Goal: Information Seeking & Learning: Learn about a topic

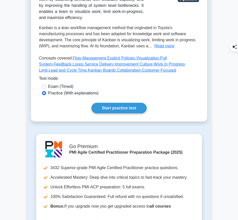
scroll to position [104, 0]
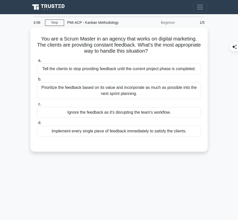
drag, startPoint x: 37, startPoint y: 35, endPoint x: 169, endPoint y: 31, distance: 132.4
click at [179, 50] on h5 "You are a Scrum Master in an agency that works on digital marketing. The client…" at bounding box center [118, 45] width 165 height 19
copy h5 "You are a Scrum Master in an agency that works on digital marketing. The client…"
click at [168, 90] on div "Prioritize the feedback based on its value and incorporate as much as possible …" at bounding box center [119, 90] width 164 height 17
click at [37, 81] on input "b. Prioritize the feedback based on its value and incorporate as much as possib…" at bounding box center [37, 79] width 0 height 3
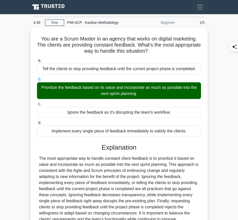
click at [109, 182] on div "The most appropriate way to handle constant client feedback is to prioritize it…" at bounding box center [119, 188] width 160 height 67
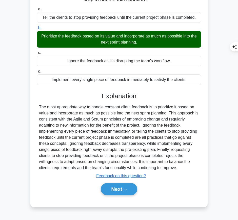
drag, startPoint x: 99, startPoint y: 90, endPoint x: 183, endPoint y: 166, distance: 113.6
click at [183, 166] on div "a. Tell the clients to stop providing feedback until the current project phase …" at bounding box center [118, 103] width 165 height 196
copy div "Explanation The most appropriate way to handle constant client feedback is to p…"
click at [118, 188] on button "Next" at bounding box center [119, 189] width 36 height 12
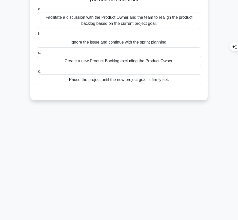
scroll to position [0, 0]
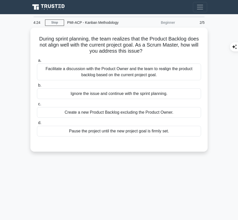
drag, startPoint x: 37, startPoint y: 38, endPoint x: 145, endPoint y: 52, distance: 109.5
click at [145, 52] on h5 "During sprint planning, the team realizes that the Product Backlog does not ali…" at bounding box center [118, 45] width 165 height 19
copy h5 "During sprint planning, the team realizes that the Product Backlog does not ali…"
click at [144, 71] on div "Facilitate a discussion with the Product Owner and the team to realign the prod…" at bounding box center [119, 71] width 164 height 17
click at [37, 62] on input "a. Facilitate a discussion with the Product Owner and the team to realign the p…" at bounding box center [37, 60] width 0 height 3
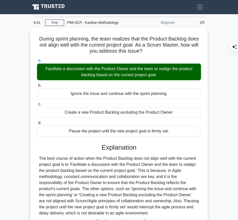
click at [115, 166] on div "The best course of action when the Product Backlog does not align well with the…" at bounding box center [119, 185] width 160 height 61
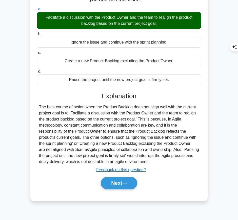
drag, startPoint x: 100, startPoint y: 93, endPoint x: 184, endPoint y: 162, distance: 108.8
click at [184, 162] on div "Explanation The best course of action when the Product Backlog does not align w…" at bounding box center [119, 141] width 164 height 99
copy div "Explanation The best course of action when the Product Backlog does not align w…"
click at [107, 186] on button "Next" at bounding box center [119, 183] width 36 height 12
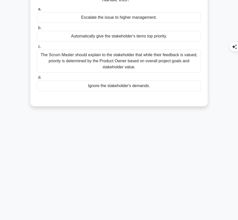
scroll to position [0, 0]
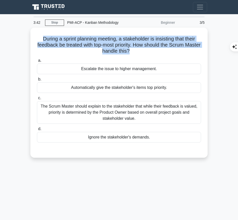
drag, startPoint x: 49, startPoint y: 38, endPoint x: 137, endPoint y: 49, distance: 88.9
click at [137, 49] on h5 "During a sprint planning meeting, a stakeholder is insisting that their feedbac…" at bounding box center [118, 45] width 165 height 19
copy h5 "During a sprint planning meeting, a stakeholder is insisting that their feedbac…"
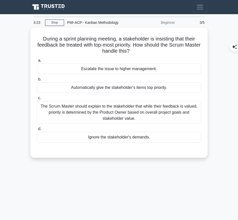
click at [151, 112] on div "The Scrum Master should explain to the stakeholder that while their feedback is…" at bounding box center [119, 112] width 164 height 23
click at [37, 100] on input "c. The Scrum Master should explain to the stakeholder that while their feedback…" at bounding box center [37, 97] width 0 height 3
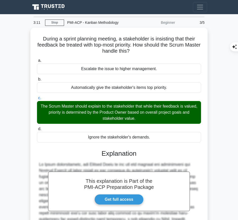
click at [104, 157] on h3 "Explanation" at bounding box center [119, 153] width 158 height 8
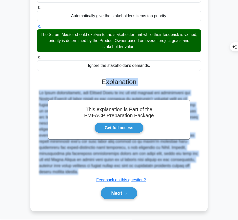
drag, startPoint x: 105, startPoint y: 76, endPoint x: 53, endPoint y: 176, distance: 112.0
click at [53, 176] on div "This explanation is Part of the PMI-ACP Preparation Package Get full access Exp…" at bounding box center [119, 136] width 164 height 129
copy div "xplanation In Agile methodologies, the Product Owner is the one who manages and…"
click at [98, 85] on div "This explanation is Part of the PMI-ACP Preparation Package Get full access Exp…" at bounding box center [119, 136] width 164 height 129
drag, startPoint x: 102, startPoint y: 81, endPoint x: 60, endPoint y: 175, distance: 102.2
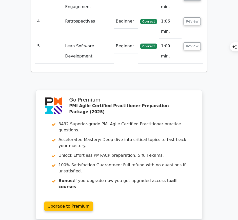
scroll to position [726, 0]
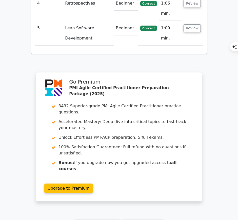
click at [113, 220] on link "Continue practicing" at bounding box center [97, 225] width 46 height 10
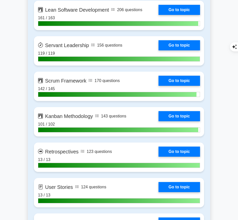
scroll to position [854, 0]
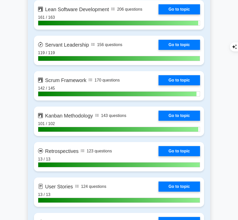
click at [183, 112] on link "Go to topic" at bounding box center [178, 116] width 41 height 10
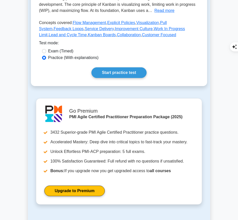
scroll to position [153, 0]
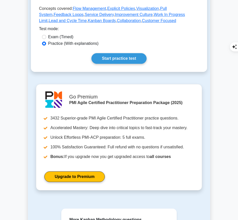
click at [139, 55] on link "Start practice test" at bounding box center [118, 58] width 55 height 11
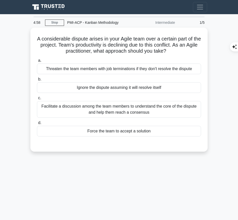
drag, startPoint x: 37, startPoint y: 36, endPoint x: 181, endPoint y: 51, distance: 145.2
click at [181, 51] on h5 "A considerable dispute arises in your Agile team over a certain part of the pro…" at bounding box center [118, 45] width 165 height 19
copy h5 "A considerable dispute arises in your Agile team over a certain part of the pro…"
click at [176, 108] on div "Facilitate a discussion among the team members to understand the core of the di…" at bounding box center [119, 109] width 164 height 17
click at [37, 100] on input "c. Facilitate a discussion among the team members to understand the core of the…" at bounding box center [37, 97] width 0 height 3
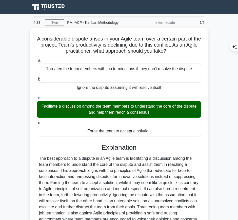
click at [123, 166] on div "The best approach to a dispute in an Agile team is facilitating a discussion am…" at bounding box center [119, 191] width 160 height 73
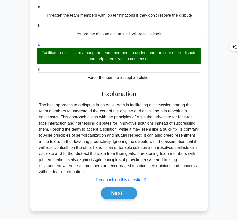
drag, startPoint x: 101, startPoint y: 91, endPoint x: 90, endPoint y: 163, distance: 73.7
click at [92, 171] on div "Explanation Submit feedback Feedback on this question? Next" at bounding box center [119, 145] width 164 height 111
copy div "Explanation The best approach to a dispute in an Agile team is facilitating a d…"
click at [110, 192] on button "Next" at bounding box center [119, 193] width 36 height 12
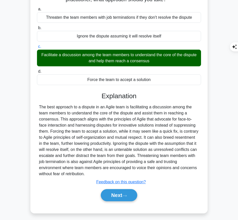
scroll to position [0, 0]
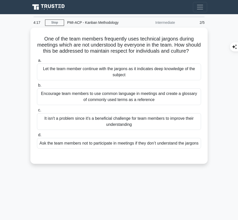
drag, startPoint x: 42, startPoint y: 38, endPoint x: 126, endPoint y: 56, distance: 85.5
click at [126, 54] on h5 "One of the team members frequently uses technical jargons during meetings which…" at bounding box center [118, 45] width 165 height 19
copy h5 "One of the team members frequently uses technical jargons during meetings which…"
click at [176, 105] on div "Encourage team members to use common language in meetings and create a glossary…" at bounding box center [119, 96] width 164 height 17
click at [37, 87] on input "b. Encourage team members to use common language in meetings and create a gloss…" at bounding box center [37, 85] width 0 height 3
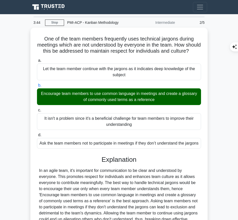
scroll to position [78, 0]
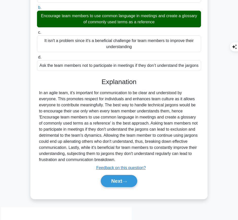
click at [113, 128] on div "In an agile team, it's important for communication to be clear and understood b…" at bounding box center [119, 126] width 160 height 73
drag, startPoint x: 101, startPoint y: 92, endPoint x: 149, endPoint y: 169, distance: 90.5
click at [149, 169] on div "Explanation Submit feedback Feedback on this question? Next" at bounding box center [119, 133] width 164 height 111
copy div "Explanation In an agile team, it's important for communication to be clear and …"
click at [117, 187] on button "Next" at bounding box center [119, 181] width 36 height 12
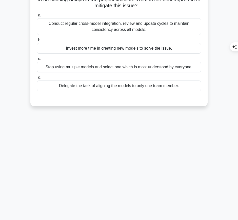
scroll to position [0, 0]
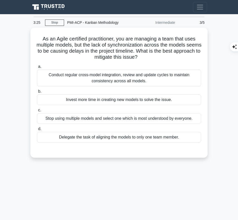
drag, startPoint x: 39, startPoint y: 36, endPoint x: 155, endPoint y: 56, distance: 117.3
click at [155, 56] on h5 "As an Agile certified practitioner, you are managing a team that uses multiple …" at bounding box center [118, 48] width 165 height 25
copy h5 "As an Agile certified practitioner, you are managing a team that uses multiple …"
click at [175, 78] on div "Conduct regular cross-model integration, review and update cycles to maintain c…" at bounding box center [119, 78] width 164 height 17
click at [37, 68] on input "a. Conduct regular cross-model integration, review and update cycles to maintai…" at bounding box center [37, 66] width 0 height 3
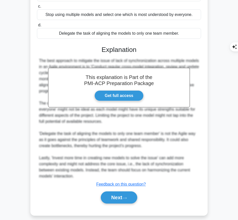
scroll to position [105, 0]
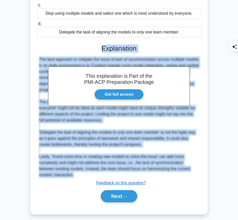
drag, startPoint x: 102, startPoint y: 49, endPoint x: 76, endPoint y: 177, distance: 130.1
click at [76, 177] on div "This explanation is Part of the PMI-ACP Preparation Package Get full access Exp…" at bounding box center [119, 121] width 164 height 166
copy div "Explanation The best approach to mitigate the issue of lack of synchronization …"
click at [113, 197] on button "Next" at bounding box center [119, 196] width 36 height 12
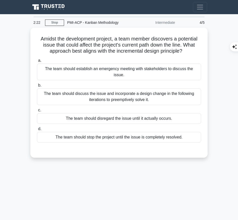
drag, startPoint x: 36, startPoint y: 37, endPoint x: 186, endPoint y: 51, distance: 150.9
click at [186, 51] on div "Amidst the development project, a team member discovers a potential issue that …" at bounding box center [118, 93] width 173 height 126
copy h5 "Amidst the development project, a team member discovers a potential issue that …"
click at [190, 88] on div "The team should discuss the issue and incorporate a design change in the follow…" at bounding box center [119, 96] width 164 height 17
click at [37, 86] on input "b. The team should discuss the issue and incorporate a design change in the fol…" at bounding box center [37, 85] width 0 height 3
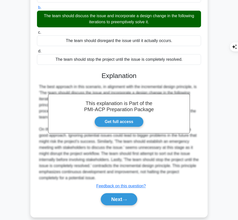
scroll to position [77, 0]
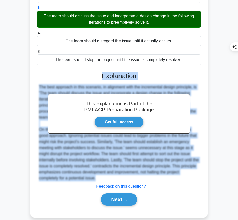
drag, startPoint x: 101, startPoint y: 68, endPoint x: 104, endPoint y: 172, distance: 105.0
click at [104, 172] on div "This explanation is Part of the PMI-ACP Preparation Package Get full access Exp…" at bounding box center [119, 137] width 164 height 142
copy div "Explanation The best approach in this scenario, in alignment with the increment…"
click at [105, 193] on button "Next" at bounding box center [119, 199] width 36 height 12
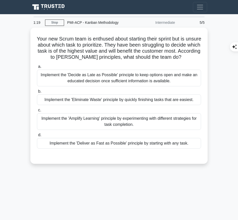
scroll to position [0, 0]
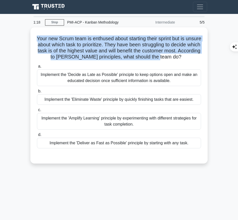
drag, startPoint x: 41, startPoint y: 35, endPoint x: 195, endPoint y: 56, distance: 156.0
click at [195, 56] on h5 "Your new Scrum team is enthused about starting their sprint but is unsure about…" at bounding box center [118, 47] width 165 height 25
copy h5 "Your new Scrum team is enthused about starting their sprint but is unsure about…"
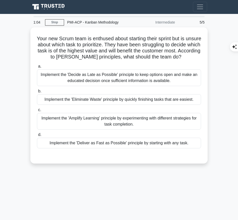
click at [181, 77] on div "Implement the 'Decide as Late as Possible' principle to keep options open and m…" at bounding box center [119, 77] width 164 height 17
click at [37, 68] on input "a. Implement the 'Decide as Late as Possible' principle to keep options open an…" at bounding box center [37, 66] width 0 height 3
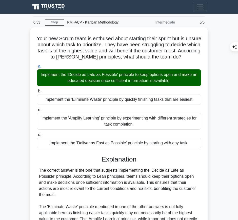
scroll to position [59, 0]
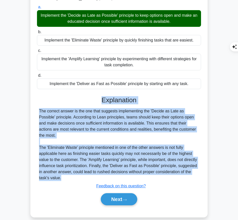
drag, startPoint x: 100, startPoint y: 99, endPoint x: 73, endPoint y: 173, distance: 79.0
click at [73, 173] on div "Explanation The correct answer is the one that suggests implementing the 'Decid…" at bounding box center [119, 151] width 164 height 111
copy div "Explanation The correct answer is the one that suggests implementing the 'Decid…"
click at [115, 193] on button "Next" at bounding box center [119, 199] width 36 height 12
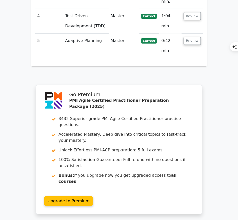
scroll to position [721, 0]
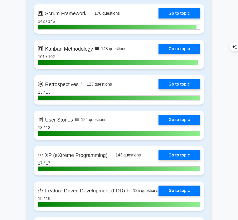
scroll to position [921, 0]
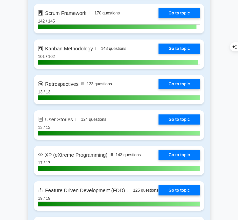
click at [179, 49] on link "Go to topic" at bounding box center [178, 49] width 41 height 10
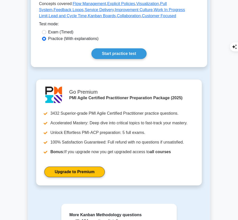
scroll to position [183, 0]
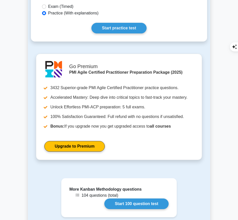
click at [128, 25] on link "Start practice test" at bounding box center [118, 28] width 55 height 11
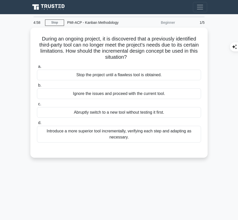
drag, startPoint x: 43, startPoint y: 38, endPoint x: 136, endPoint y: 57, distance: 94.5
click at [136, 57] on h5 "During an ongoing project, it is discovered that a previously identified third-…" at bounding box center [118, 48] width 165 height 25
copy h5 "During an ongoing project, it is discovered that a previously identified third-…"
click at [190, 135] on div "Introduce a more superior tool incrementally, verifying each step and adapting …" at bounding box center [119, 134] width 164 height 17
click at [37, 124] on input "d. Introduce a more superior tool incrementally, verifying each step and adapti…" at bounding box center [37, 122] width 0 height 3
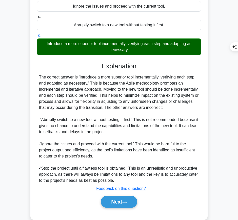
scroll to position [80, 0]
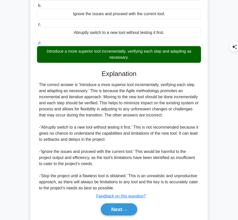
click at [105, 78] on div "Explanation The correct answer is 'Introduce a more superior tool incrementally…" at bounding box center [119, 144] width 164 height 148
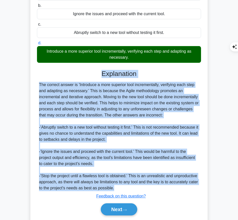
drag, startPoint x: 101, startPoint y: 71, endPoint x: 148, endPoint y: 192, distance: 130.2
click at [148, 192] on div "Explanation The correct answer is 'Introduce a more superior tool incrementally…" at bounding box center [119, 144] width 164 height 148
copy div "Explanation The correct answer is 'Introduce a more superior tool incrementally…"
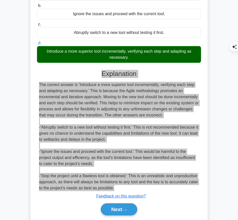
scroll to position [102, 0]
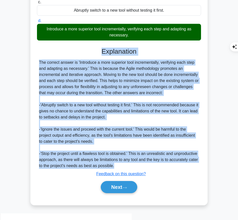
click at [119, 190] on button "Next" at bounding box center [119, 187] width 36 height 12
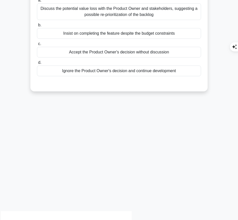
scroll to position [0, 0]
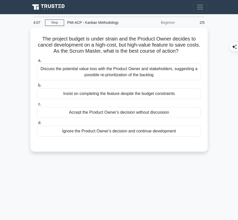
drag, startPoint x: 40, startPoint y: 37, endPoint x: 187, endPoint y: 49, distance: 147.4
click at [187, 49] on h5 "The project budget is under strain and the Product Owner decides to cancel deve…" at bounding box center [118, 45] width 165 height 19
copy h5 "The project budget is under strain and the Product Owner decides to cancel deve…"
click at [158, 75] on div "Discuss the potential value loss with the Product Owner and stakeholders, sugge…" at bounding box center [119, 71] width 164 height 17
click at [37, 62] on input "a. Discuss the potential value loss with the Product Owner and stakeholders, su…" at bounding box center [37, 60] width 0 height 3
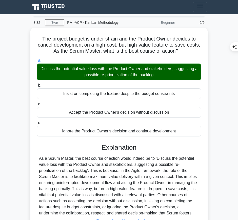
scroll to position [51, 0]
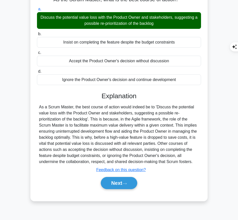
click at [93, 115] on div "As a Scrum Master, the best course of action would indeed be to 'Discuss the po…" at bounding box center [119, 134] width 160 height 61
drag, startPoint x: 101, startPoint y: 93, endPoint x: 199, endPoint y: 159, distance: 117.6
click at [199, 159] on div "Explanation As a Scrum Master, the best course of action would indeed be to 'Di…" at bounding box center [119, 141] width 164 height 99
copy div "Explanation As a Scrum Master, the best course of action would indeed be to 'Di…"
click at [113, 180] on button "Next" at bounding box center [119, 183] width 36 height 12
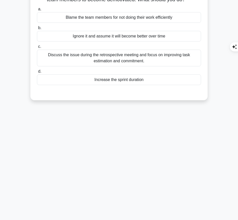
scroll to position [0, 0]
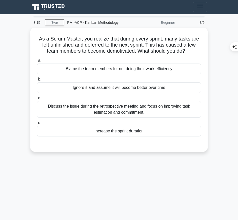
drag, startPoint x: 39, startPoint y: 37, endPoint x: 192, endPoint y: 48, distance: 153.7
click at [192, 48] on h5 "As a Scrum Master, you realize that during every sprint, many tasks are left un…" at bounding box center [118, 45] width 165 height 19
copy h5 "As a Scrum Master, you realize that during every sprint, many tasks are left un…"
click at [160, 110] on div "Discuss the issue during the retrospective meeting and focus on improving task …" at bounding box center [119, 109] width 164 height 17
click at [37, 100] on input "c. Discuss the issue during the retrospective meeting and focus on improving ta…" at bounding box center [37, 97] width 0 height 3
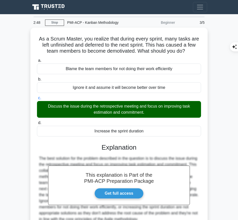
click at [105, 146] on h3 "Explanation" at bounding box center [119, 147] width 158 height 8
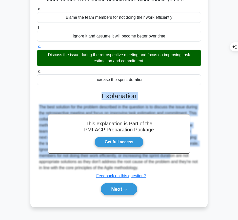
drag, startPoint x: 100, startPoint y: 98, endPoint x: 144, endPoint y: 153, distance: 70.5
click at [144, 153] on div "This explanation is Part of the PMI-ACP Preparation Package Get full access Exp…" at bounding box center [119, 141] width 164 height 111
click at [111, 109] on div "The best solution for the problem described in the question is to discuss the i…" at bounding box center [119, 137] width 160 height 67
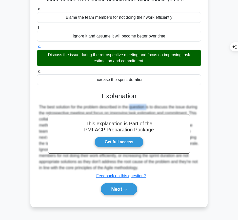
click at [111, 109] on div "The best solution for the problem described in the question is to discuss the i…" at bounding box center [119, 137] width 160 height 67
drag, startPoint x: 100, startPoint y: 91, endPoint x: 168, endPoint y: 168, distance: 102.8
click at [168, 168] on div "This explanation is Part of the PMI-ACP Preparation Package Get full access Exp…" at bounding box center [119, 141] width 164 height 111
copy div "Explanation The best solution for the problem described in the question is to d…"
click at [112, 189] on button "Next" at bounding box center [119, 189] width 36 height 12
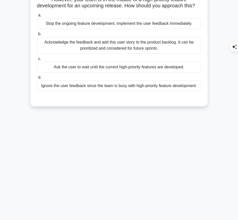
scroll to position [0, 0]
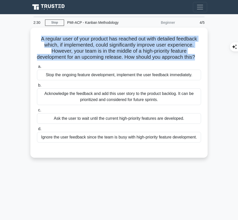
drag, startPoint x: 36, startPoint y: 37, endPoint x: 200, endPoint y: 53, distance: 164.7
click at [200, 53] on h5 "A regular user of your product has reached out with detailed feedback which, if…" at bounding box center [118, 48] width 165 height 25
copy h5 "A regular user of your product has reached out with detailed feedback which, if…"
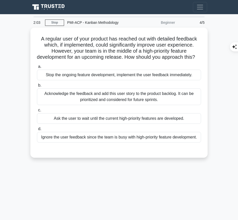
click at [167, 101] on div "Acknowledge the feedback and add this user story to the product backlog. It can…" at bounding box center [119, 96] width 164 height 17
click at [37, 87] on input "b. Acknowledge the feedback and add this user story to the product backlog. It …" at bounding box center [37, 85] width 0 height 3
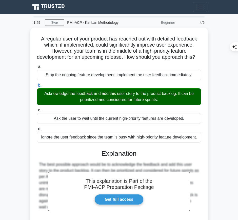
click at [106, 153] on div "This explanation is Part of the PMI-ACP Preparation Package Get full access Exp…" at bounding box center [119, 195] width 164 height 105
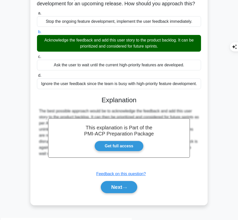
drag, startPoint x: 100, startPoint y: 103, endPoint x: 194, endPoint y: 159, distance: 109.3
click at [194, 159] on div "This explanation is Part of the PMI-ACP Preparation Package Get full access Exp…" at bounding box center [119, 142] width 164 height 105
copy div "Explanation The best possible approach would be to acknowledge the feedback and…"
click at [118, 193] on button "Next" at bounding box center [119, 187] width 36 height 12
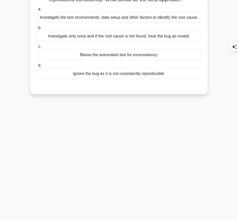
scroll to position [0, 0]
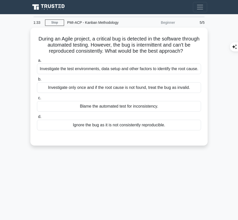
drag, startPoint x: 44, startPoint y: 34, endPoint x: 202, endPoint y: 51, distance: 159.4
click at [202, 51] on div "During an Agile project, a critical bug is detected in the software through aut…" at bounding box center [118, 87] width 173 height 114
copy h5 "During an Agile project, a critical bug is detected in the software through aut…"
click at [174, 70] on div "Investigate the test environments, data setup and other factors to identify the…" at bounding box center [119, 68] width 164 height 11
click at [37, 62] on input "a. Investigate the test environments, data setup and other factors to identify …" at bounding box center [37, 60] width 0 height 3
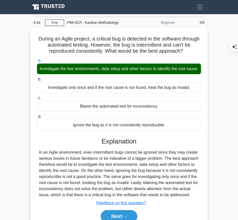
click at [109, 174] on div "In an Agile environment, even intermittent bugs cannot be ignored since they ma…" at bounding box center [119, 173] width 160 height 49
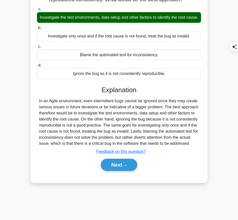
drag, startPoint x: 101, startPoint y: 95, endPoint x: 195, endPoint y: 147, distance: 107.6
click at [195, 147] on div "Explanation In an Agile environment, even intermittent bugs cannot be ignored s…" at bounding box center [119, 129] width 164 height 87
copy div "Explanation In an Agile environment, even intermittent bugs cannot be ignored s…"
click at [119, 170] on button "Next" at bounding box center [119, 165] width 36 height 12
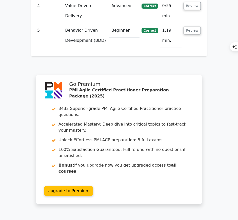
scroll to position [775, 0]
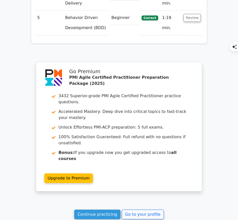
click at [112, 209] on link "Continue practicing" at bounding box center [97, 214] width 46 height 10
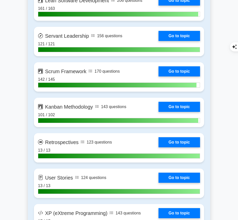
scroll to position [863, 0]
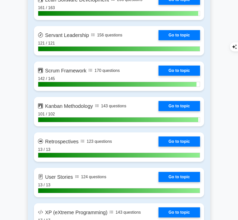
click at [176, 101] on link "Go to topic" at bounding box center [178, 106] width 41 height 10
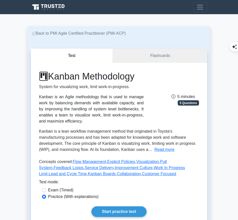
click at [132, 206] on link "Start practice test" at bounding box center [118, 211] width 55 height 11
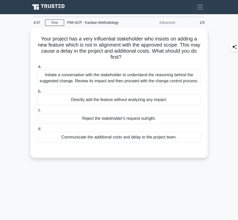
drag, startPoint x: 38, startPoint y: 37, endPoint x: 132, endPoint y: 55, distance: 95.3
click at [132, 55] on h5 "Your project has a very influential stakeholder who insists on adding a new fea…" at bounding box center [118, 48] width 165 height 25
copy h5 "Your project has a very influential stakeholder who insists on adding a new fea…"
click at [164, 71] on div "Initiate a conversation with the stakeholder to understand the reasoning behind…" at bounding box center [119, 78] width 164 height 17
click at [37, 68] on input "a. Initiate a conversation with the stakeholder to understand the reasoning beh…" at bounding box center [37, 66] width 0 height 3
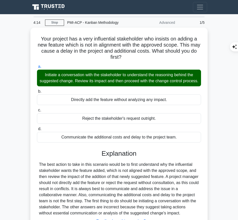
scroll to position [51, 0]
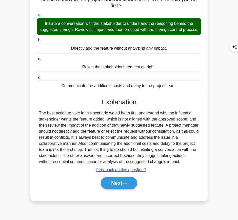
click at [22, 168] on main "4:13 Stop PMI-ACP - Kanban Methodology Advanced 1/5 Your project has a very inf…" at bounding box center [119, 91] width 238 height 257
drag, startPoint x: 100, startPoint y: 106, endPoint x: 174, endPoint y: 165, distance: 94.4
click at [174, 165] on div "Explanation The best action to take in this scenario would be to first understa…" at bounding box center [119, 144] width 164 height 93
copy div "Explanation The best action to take in this scenario would be to first understa…"
click at [112, 189] on button "Next" at bounding box center [119, 183] width 36 height 12
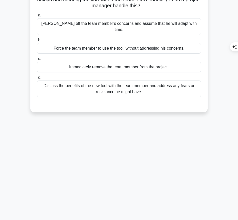
scroll to position [0, 0]
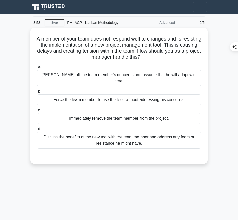
drag, startPoint x: 45, startPoint y: 37, endPoint x: 155, endPoint y: 55, distance: 111.5
click at [155, 55] on h5 "A member of your team does not respond well to changes and is resisting the imp…" at bounding box center [118, 48] width 165 height 25
copy h5 "A member of your team does not respond well to changes and is resisting the imp…"
click at [163, 135] on div "Discuss the benefits of the new tool with the team member and address any fears…" at bounding box center [119, 140] width 164 height 17
click at [37, 131] on input "d. Discuss the benefits of the new tool with the team member and address any fe…" at bounding box center [37, 128] width 0 height 3
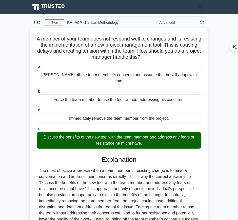
click at [120, 174] on div "The most effective approach when a team member is resisting change is to have a…" at bounding box center [119, 200] width 160 height 67
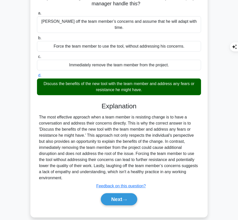
drag, startPoint x: 100, startPoint y: 99, endPoint x: 77, endPoint y: 170, distance: 75.0
click at [77, 170] on div "Explanation The most effective approach when a team member is resisting change …" at bounding box center [119, 154] width 164 height 105
copy div "Explanation The most effective approach when a team member is resisting change …"
click at [119, 193] on button "Next" at bounding box center [119, 199] width 36 height 12
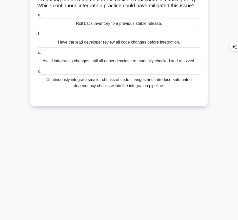
scroll to position [0, 0]
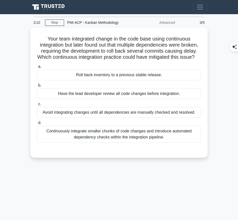
drag, startPoint x: 41, startPoint y: 36, endPoint x: 129, endPoint y: 63, distance: 91.6
click at [129, 60] on h5 "Your team integrated change in the code base using continuous integration but l…" at bounding box center [118, 48] width 165 height 25
copy h5 "Your team integrated change in the code base using continuous integration but l…"
click at [139, 138] on div "Continuously integrate smaller chunks of code changes and introduce automated d…" at bounding box center [119, 134] width 164 height 17
click at [37, 124] on input "d. Continuously integrate smaller chunks of code changes and introduce automate…" at bounding box center [37, 122] width 0 height 3
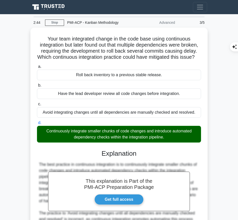
scroll to position [120, 0]
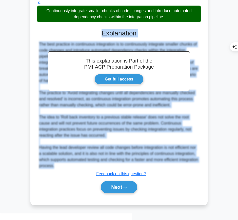
drag, startPoint x: 101, startPoint y: 36, endPoint x: 86, endPoint y: 170, distance: 135.1
click at [86, 170] on div "This explanation is Part of the PMI-ACP Preparation Package Get full access Exp…" at bounding box center [119, 109] width 164 height 172
copy div "Explanation The best practice in continuous integration is to continuously inte…"
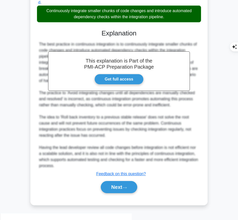
click at [123, 184] on div "Next" at bounding box center [119, 187] width 164 height 16
click at [125, 187] on button "Next" at bounding box center [119, 187] width 36 height 12
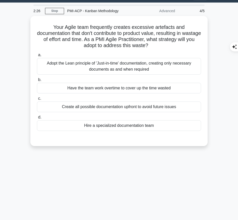
scroll to position [11, 0]
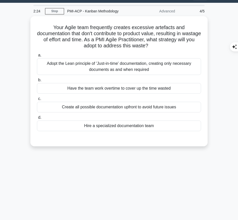
drag, startPoint x: 47, startPoint y: 25, endPoint x: 164, endPoint y: 45, distance: 119.4
click at [164, 45] on h5 "Your Agile team frequently creates excessive artefacts and documentation that d…" at bounding box center [118, 36] width 165 height 25
copy h5 "Your Agile team frequently creates excessive artefacts and documentation that d…"
click at [162, 64] on div "Adopt the Lean principle of 'Just-in-time' documentation, creating only necessa…" at bounding box center [119, 66] width 164 height 17
click at [37, 57] on input "a. Adopt the Lean principle of 'Just-in-time' documentation, creating only nece…" at bounding box center [37, 55] width 0 height 3
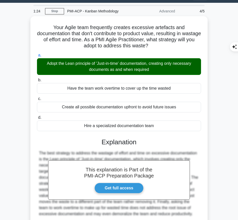
scroll to position [53, 0]
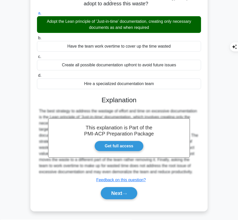
drag, startPoint x: 102, startPoint y: 98, endPoint x: 200, endPoint y: 170, distance: 121.8
click at [200, 170] on div "This explanation is Part of the PMI-ACP Preparation Package Get full access Exp…" at bounding box center [119, 145] width 164 height 111
copy div "Explanation The best strategy to address the wastage of effort and time on exce…"
click at [113, 194] on button "Next" at bounding box center [119, 193] width 36 height 12
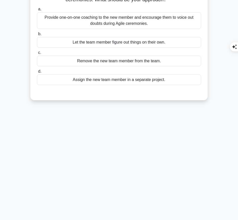
scroll to position [0, 0]
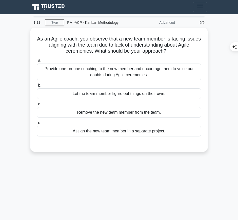
drag, startPoint x: 40, startPoint y: 34, endPoint x: 171, endPoint y: 51, distance: 131.8
click at [171, 51] on h5 "As an Agile coach, you observe that a new team member is facing issues aligning…" at bounding box center [118, 45] width 165 height 19
copy h5 "As an Agile coach, you observe that a new team member is facing issues aligning…"
click at [167, 75] on div "Provide one-on-one coaching to the new member and encourage them to voice out d…" at bounding box center [119, 71] width 164 height 17
click at [37, 62] on input "a. Provide one-on-one coaching to the new member and encourage them to voice ou…" at bounding box center [37, 60] width 0 height 3
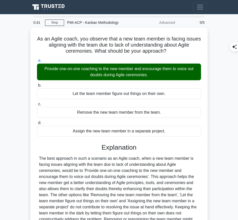
click at [100, 179] on div at bounding box center [119, 194] width 160 height 79
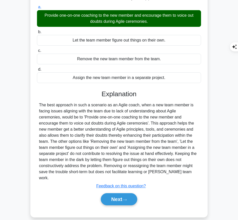
drag, startPoint x: 100, startPoint y: 92, endPoint x: 185, endPoint y: 169, distance: 115.1
click at [185, 169] on div "Explanation Submit feedback Feedback on this question? Next" at bounding box center [119, 148] width 164 height 117
copy div "Explanation The best approach in such a scenario as an Agile coach, when a new …"
click at [120, 194] on button "Next" at bounding box center [119, 199] width 36 height 12
click at [119, 194] on button "Next" at bounding box center [119, 199] width 36 height 12
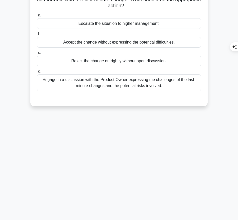
scroll to position [0, 0]
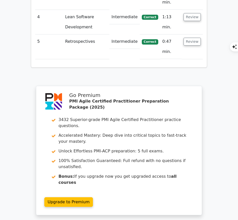
scroll to position [709, 0]
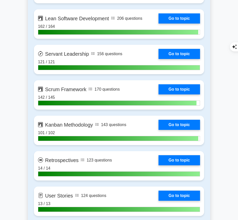
scroll to position [845, 0]
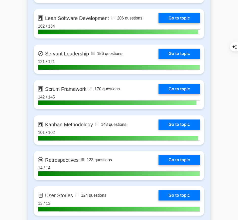
click at [169, 120] on link "Go to topic" at bounding box center [178, 124] width 41 height 10
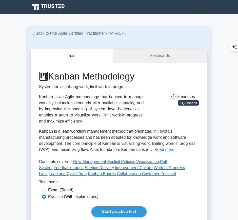
click at [120, 208] on link "Start practice test" at bounding box center [118, 211] width 55 height 11
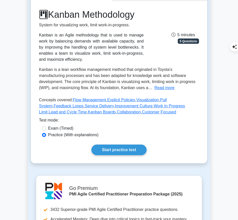
scroll to position [62, 0]
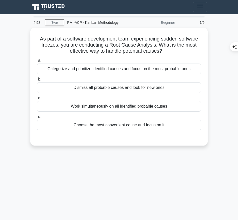
drag, startPoint x: 37, startPoint y: 34, endPoint x: 169, endPoint y: 49, distance: 132.6
click at [169, 49] on div "As part of a software development team experiencing sudden software freezes, yo…" at bounding box center [118, 87] width 173 height 114
copy h5 "As part of a software development team experiencing sudden software freezes, yo…"
click at [186, 68] on div "Categorize and prioritize identified causes and focus on the most probable ones" at bounding box center [119, 68] width 164 height 11
click at [37, 62] on input "a. Categorize and prioritize identified causes and focus on the most probable o…" at bounding box center [37, 60] width 0 height 3
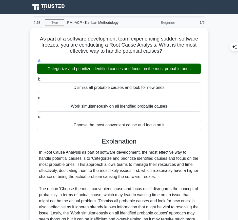
scroll to position [53, 0]
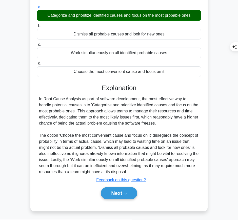
click at [120, 125] on div "In Root Cause Analysis as part of software development, the most effective way …" at bounding box center [119, 135] width 160 height 79
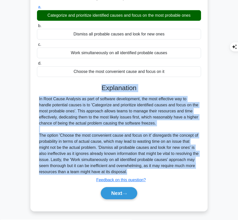
drag, startPoint x: 100, startPoint y: 84, endPoint x: 144, endPoint y: 173, distance: 98.9
click at [144, 173] on div "Explanation In Root Cause Analysis as part of software development, the most ef…" at bounding box center [119, 142] width 164 height 117
copy div "Explanation In Root Cause Analysis as part of software development, the most ef…"
click at [115, 192] on button "Next" at bounding box center [119, 193] width 36 height 12
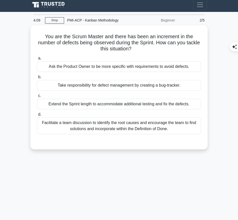
scroll to position [1, 0]
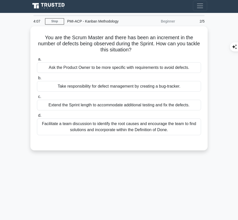
drag, startPoint x: 42, startPoint y: 34, endPoint x: 143, endPoint y: 50, distance: 102.1
click at [143, 50] on h5 "You are the Scrum Master and there has been an increment in the number of defec…" at bounding box center [118, 43] width 165 height 19
copy h5 "You are the Scrum Master and there has been an increment in the number of defec…"
click at [179, 45] on h5 "You are the Scrum Master and there has been an increment in the number of defec…" at bounding box center [118, 43] width 165 height 19
click at [174, 52] on h5 "You are the Scrum Master and there has been an increment in the number of defec…" at bounding box center [118, 43] width 165 height 19
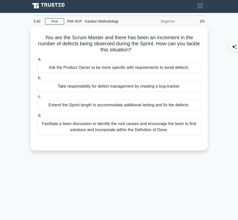
click at [163, 122] on div "Facilitate a team discussion to identify the root causes and encourage the team…" at bounding box center [119, 126] width 164 height 17
click at [37, 117] on input "d. Facilitate a team discussion to identify the root causes and encourage the t…" at bounding box center [37, 115] width 0 height 3
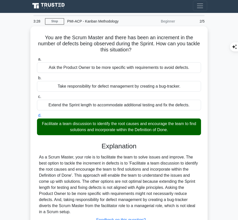
click at [114, 168] on div "As a Scrum Master, your role is to facilitate the team to solve issues and impr…" at bounding box center [119, 184] width 160 height 61
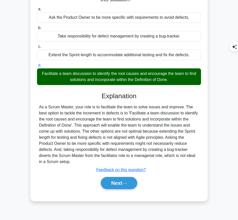
drag, startPoint x: 100, startPoint y: 93, endPoint x: 83, endPoint y: 162, distance: 71.0
click at [83, 162] on div "Explanation As a Scrum Master, your role is to facilitate the team to solve iss…" at bounding box center [119, 141] width 164 height 99
copy div "Explanation As a Scrum Master, your role is to facilitate the team to solve iss…"
click at [119, 186] on button "Next" at bounding box center [119, 183] width 36 height 12
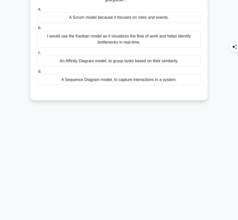
scroll to position [0, 0]
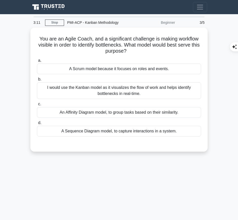
drag, startPoint x: 36, startPoint y: 36, endPoint x: 135, endPoint y: 51, distance: 99.8
click at [135, 51] on div "You are an Agile Coach, and a significant challenge is making workflow visible …" at bounding box center [118, 90] width 173 height 120
copy h5 "You are an Agile Coach, and a significant challenge is making workflow visible …"
click at [177, 47] on h5 "You are an Agile Coach, and a significant challenge is making workflow visible …" at bounding box center [118, 45] width 165 height 19
click at [166, 88] on div "I would use the Kanban model as it visualizes the flow of work and helps identi…" at bounding box center [119, 90] width 164 height 17
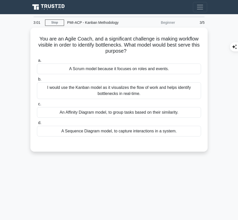
click at [37, 81] on input "b. I would use the Kanban model as it visualizes the flow of work and helps ide…" at bounding box center [37, 79] width 0 height 3
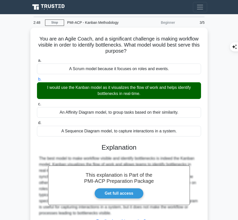
scroll to position [51, 0]
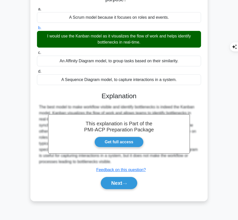
click at [103, 107] on div "The best model to make workflow visible and identify bottlenecks is indeed the …" at bounding box center [119, 134] width 160 height 61
drag, startPoint x: 112, startPoint y: 110, endPoint x: 127, endPoint y: 159, distance: 51.8
click at [127, 159] on div "This explanation is Part of the PMI-ACP Preparation Package Get full access Exp…" at bounding box center [119, 138] width 164 height 105
copy div "Explanation The best model to make workflow visible and identify bottlenecks is…"
click at [122, 185] on button "Next" at bounding box center [119, 183] width 36 height 12
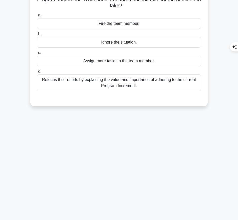
scroll to position [0, 0]
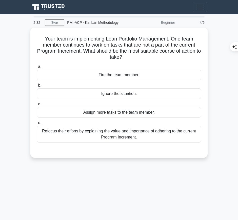
drag, startPoint x: 41, startPoint y: 36, endPoint x: 127, endPoint y: 54, distance: 87.7
click at [127, 54] on h5 "Your team is implementing Lean Portfolio Management. One team member continues …" at bounding box center [118, 48] width 165 height 25
copy h5 "Your team is implementing Lean Portfolio Management. One team member continues …"
click at [127, 57] on icon at bounding box center [125, 58] width 6 height 3
click at [79, 43] on h5 "Your team is implementing Lean Portfolio Management. One team member continues …" at bounding box center [118, 48] width 165 height 25
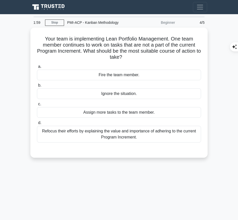
drag, startPoint x: 41, startPoint y: 35, endPoint x: 131, endPoint y: 57, distance: 92.3
click at [131, 57] on h5 "Your team is implementing Lean Portfolio Management. One team member continues …" at bounding box center [118, 48] width 165 height 25
copy h5 "Your team is implementing Lean Portfolio Management. One team member continues …"
click at [171, 131] on div "Refocus their efforts by explaining the value and importance of adhering to the…" at bounding box center [119, 134] width 164 height 17
click at [37, 124] on input "d. Refocus their efforts by explaining the value and importance of adhering to …" at bounding box center [37, 122] width 0 height 3
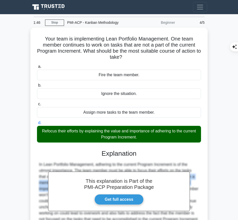
click at [234, 168] on main "1:46 Stop PMI-ACP - Kanban Methodology Beginner 4/5 Your team is implementing L…" at bounding box center [119, 142] width 238 height 257
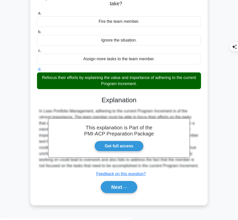
click at [100, 100] on h3 "Explanation" at bounding box center [119, 100] width 158 height 8
drag, startPoint x: 101, startPoint y: 100, endPoint x: 82, endPoint y: 169, distance: 72.2
click at [82, 169] on div "This explanation is Part of the PMI-ACP Preparation Package Get full access Exp…" at bounding box center [119, 142] width 164 height 105
copy div "Explanation In Lean Portfolio Management, adhering to the current Program Incre…"
click at [115, 192] on button "Next" at bounding box center [119, 187] width 36 height 12
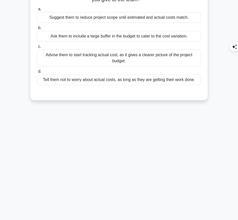
scroll to position [0, 0]
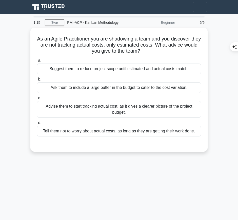
drag, startPoint x: 41, startPoint y: 36, endPoint x: 153, endPoint y: 50, distance: 112.2
click at [153, 50] on h5 "As an Agile Practitioner you are shadowing a team and you discover they are not…" at bounding box center [118, 45] width 165 height 19
copy h5 "As an Agile Practitioner you are shadowing a team and you discover they are not…"
click at [180, 107] on div "Advise them to start tracking actual cost, as it gives a clearer picture of the…" at bounding box center [119, 109] width 164 height 17
click at [37, 100] on input "c. Advise them to start tracking actual cost, as it gives a clearer picture of …" at bounding box center [37, 97] width 0 height 3
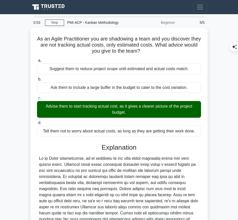
click at [97, 170] on div at bounding box center [119, 197] width 160 height 85
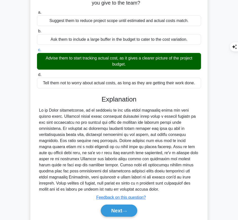
scroll to position [51, 0]
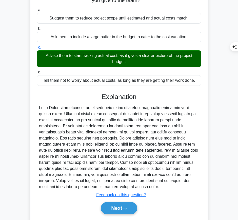
drag, startPoint x: 102, startPoint y: 94, endPoint x: 80, endPoint y: 186, distance: 94.8
click at [80, 186] on div "Explanation Submit feedback Feedback on this question? Next" at bounding box center [119, 154] width 164 height 123
click at [119, 203] on button "Next" at bounding box center [119, 208] width 36 height 12
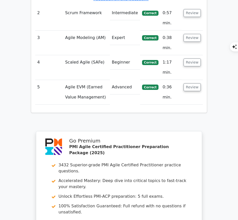
scroll to position [709, 0]
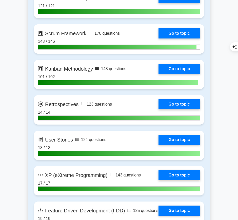
scroll to position [965, 0]
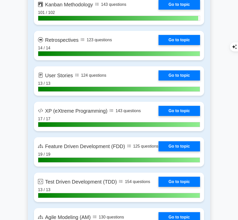
click at [171, 7] on link "Go to topic" at bounding box center [178, 4] width 41 height 10
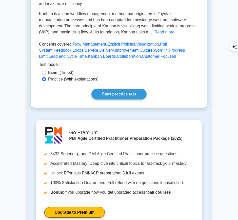
scroll to position [118, 0]
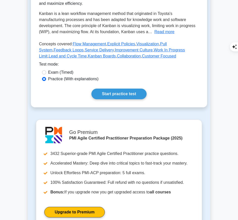
click at [116, 92] on link "Start practice test" at bounding box center [118, 94] width 55 height 11
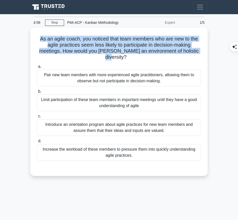
drag, startPoint x: 35, startPoint y: 37, endPoint x: 203, endPoint y: 52, distance: 167.9
click at [203, 52] on div "As an agile coach, you noticed that team members who are new to the agile pract…" at bounding box center [118, 102] width 173 height 144
copy h5 "As an agile coach, you noticed that team members who are new to the agile pract…"
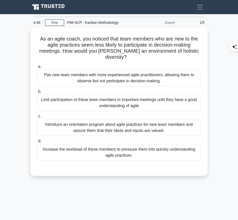
click at [184, 133] on div "Introduce an orientation program about agile practices for new team members and…" at bounding box center [119, 127] width 164 height 17
click at [37, 118] on input "c. Introduce an orientation program about agile practices for new team members …" at bounding box center [37, 116] width 0 height 3
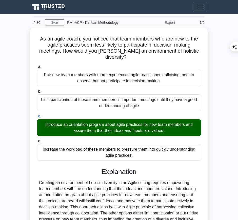
click at [111, 170] on h3 "Explanation" at bounding box center [119, 172] width 158 height 8
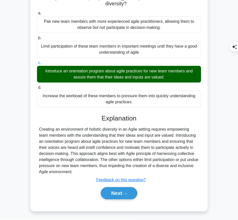
drag, startPoint x: 100, startPoint y: 113, endPoint x: 99, endPoint y: 172, distance: 58.4
click at [99, 172] on div "Explanation Creating an environment of holistic diversity in an Agile setting r…" at bounding box center [119, 157] width 164 height 87
copy div "Explanation Creating an environment of holistic diversity in an Agile setting r…"
click at [110, 193] on button "Next" at bounding box center [119, 193] width 36 height 12
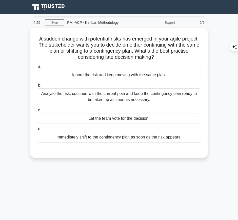
scroll to position [0, 0]
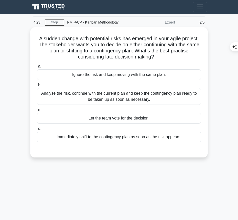
drag, startPoint x: 37, startPoint y: 37, endPoint x: 159, endPoint y: 56, distance: 123.7
click at [159, 56] on h5 "A sudden change with potential risks has emerged in your agile project. The sta…" at bounding box center [118, 47] width 165 height 25
copy h5 "A sudden change with potential risks has emerged in your agile project. The sta…"
click at [175, 53] on h5 "A sudden change with potential risks has emerged in your agile project. The sta…" at bounding box center [118, 47] width 165 height 25
click at [167, 93] on div "Analyse the risk, continue with the current plan and keep the contingency plan …" at bounding box center [119, 96] width 164 height 17
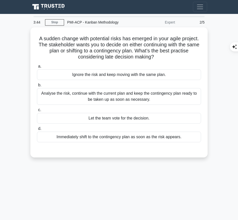
click at [37, 87] on input "b. Analyse the risk, continue with the current plan and keep the contingency pl…" at bounding box center [37, 84] width 0 height 3
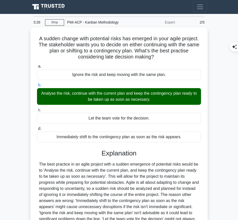
click at [107, 175] on div at bounding box center [119, 197] width 160 height 73
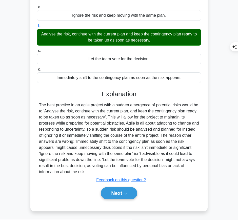
drag, startPoint x: 101, startPoint y: 93, endPoint x: 92, endPoint y: 172, distance: 79.7
click at [92, 172] on div "Explanation Submit feedback Feedback on this question? Next" at bounding box center [119, 145] width 164 height 111
copy div "Explanation The best practice in an agile project with a sudden emergence of po…"
click at [109, 194] on button "Next" at bounding box center [119, 193] width 36 height 12
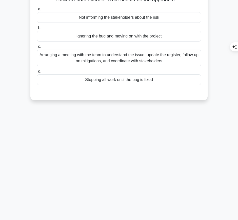
scroll to position [0, 0]
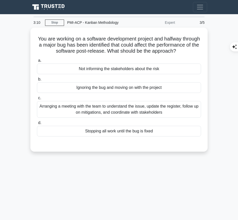
drag, startPoint x: 43, startPoint y: 35, endPoint x: 131, endPoint y: 56, distance: 90.4
click at [131, 54] on h5 "You are working on a software development project and halfway through a major b…" at bounding box center [118, 45] width 165 height 19
copy h5 "You are working on a software development project and halfway through a major b…"
click at [176, 114] on div "Arranging a meeting with the team to understand the issue, update the register,…" at bounding box center [119, 109] width 164 height 17
click at [37, 100] on input "c. Arranging a meeting with the team to understand the issue, update the regist…" at bounding box center [37, 97] width 0 height 3
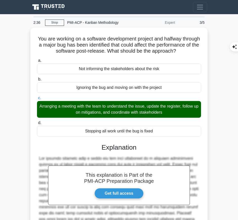
scroll to position [66, 0]
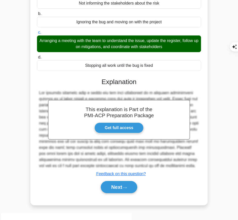
click at [94, 92] on div "This explanation is Part of the PMI-ACP Preparation Package Get full access Exp…" at bounding box center [119, 133] width 164 height 123
drag, startPoint x: 101, startPoint y: 86, endPoint x: 188, endPoint y: 173, distance: 123.6
click at [188, 173] on div "This explanation is Part of the PMI-ACP Preparation Package Get full access Exp…" at bounding box center [119, 133] width 164 height 123
copy div "Explanation The optimal approach when a major bug has been identified in a soft…"
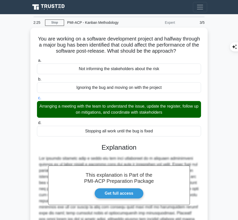
drag, startPoint x: 53, startPoint y: 36, endPoint x: 131, endPoint y: 57, distance: 80.5
click at [131, 54] on h5 "You are working on a software development project and halfway through a major b…" at bounding box center [118, 45] width 165 height 19
copy h5 "You are working on a software development project and halfway through a major b…"
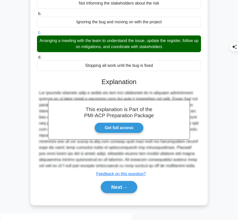
click at [117, 193] on button "Next" at bounding box center [119, 187] width 36 height 12
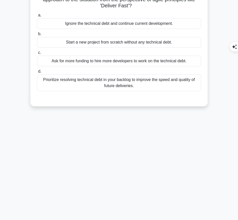
scroll to position [0, 0]
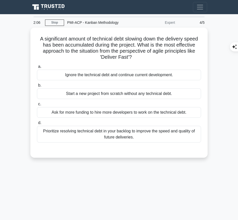
drag, startPoint x: 35, startPoint y: 34, endPoint x: 141, endPoint y: 56, distance: 107.9
click at [141, 56] on div "A significant amount of technical debt slowing down the delivery speed has been…" at bounding box center [118, 93] width 173 height 126
copy h5 "A significant amount of technical debt slowing down the delivery speed has been…"
click at [124, 136] on div "Prioritize resolving technical debt in your backlog to improve the speed and qu…" at bounding box center [119, 134] width 164 height 17
click at [37, 124] on input "d. Prioritize resolving technical debt in your backlog to improve the speed and…" at bounding box center [37, 122] width 0 height 3
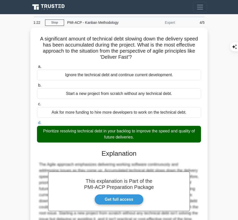
scroll to position [51, 0]
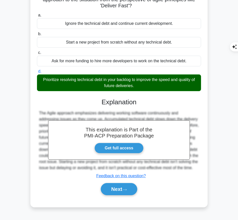
click at [91, 105] on h3 "Explanation" at bounding box center [119, 102] width 158 height 8
drag, startPoint x: 100, startPoint y: 101, endPoint x: 200, endPoint y: 167, distance: 119.8
click at [200, 167] on div "This explanation is Part of the PMI-ACP Preparation Package Get full access Exp…" at bounding box center [119, 144] width 164 height 105
copy div "Explanation The Agile approach emphasizes delivering working software continuou…"
click at [122, 187] on button "Next" at bounding box center [119, 189] width 36 height 12
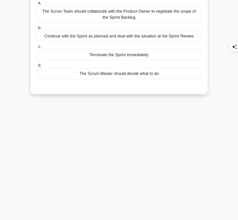
scroll to position [0, 0]
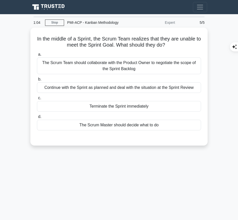
drag, startPoint x: 36, startPoint y: 37, endPoint x: 179, endPoint y: 46, distance: 143.2
click at [179, 46] on div "In the middle of a Sprint, the Scrum Team realizes that they are unable to meet…" at bounding box center [118, 87] width 173 height 114
copy h5 "In the middle of a Sprint, the Scrum Team realizes that they are unable to meet…"
click at [166, 69] on div "The Scrum Team should collaborate with the Product Owner to negotiate the scope…" at bounding box center [119, 65] width 164 height 17
click at [37, 56] on input "a. The Scrum Team should collaborate with the Product Owner to negotiate the sc…" at bounding box center [37, 54] width 0 height 3
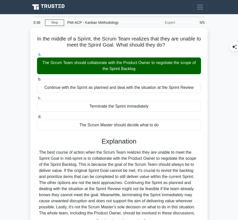
scroll to position [51, 0]
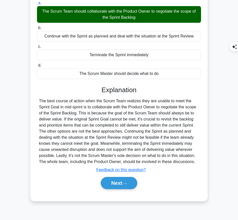
click at [95, 110] on div "The best course of action when the Scrum Team realizes they are unable to meet …" at bounding box center [119, 131] width 160 height 67
click at [109, 93] on h3 "Explanation" at bounding box center [119, 90] width 158 height 8
drag, startPoint x: 100, startPoint y: 89, endPoint x: 198, endPoint y: 159, distance: 120.0
click at [198, 159] on div "Explanation Submit feedback Feedback on this question? Next" at bounding box center [119, 138] width 164 height 105
click at [111, 184] on button "Next" at bounding box center [119, 183] width 36 height 12
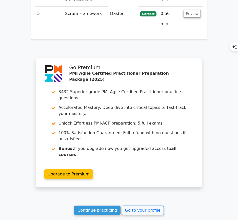
scroll to position [719, 0]
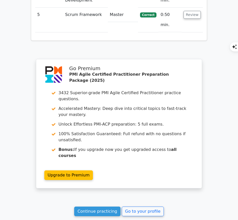
click at [104, 206] on link "Continue practicing" at bounding box center [97, 211] width 46 height 10
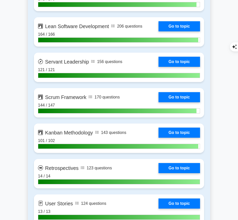
scroll to position [838, 0]
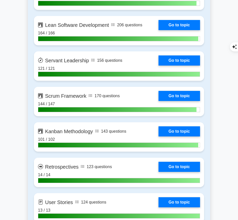
click at [174, 128] on link "Go to topic" at bounding box center [178, 131] width 41 height 10
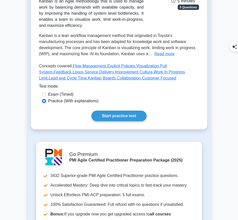
click at [116, 115] on link "Start practice test" at bounding box center [118, 116] width 55 height 11
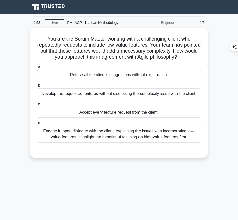
drag, startPoint x: 42, startPoint y: 37, endPoint x: 195, endPoint y: 56, distance: 154.0
click at [195, 56] on h5 "You are the Scrum Master working with a challenging client who repeatedly reque…" at bounding box center [118, 48] width 165 height 25
copy h5 "You are the Scrum Master working with a challenging client who repeatedly reque…"
click at [191, 138] on div "Engage in open dialogue with the client, explaining the issues with incorporati…" at bounding box center [119, 134] width 164 height 17
click at [37, 124] on input "d. Engage in open dialogue with the client, explaining the issues with incorpor…" at bounding box center [37, 122] width 0 height 3
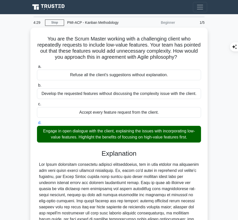
click at [112, 153] on h3 "Explanation" at bounding box center [119, 153] width 158 height 8
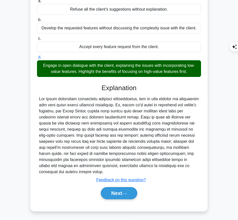
drag, startPoint x: 101, startPoint y: 88, endPoint x: 82, endPoint y: 171, distance: 85.0
click at [82, 171] on div "Explanation Submit feedback Feedback on this question? Next" at bounding box center [119, 142] width 164 height 117
copy div "Explanation The Agile philosophy emphasizes customer collaboration, but it also…"
click at [109, 193] on button "Next" at bounding box center [119, 193] width 36 height 12
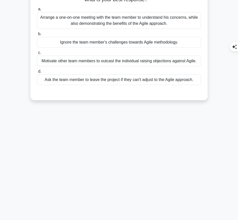
scroll to position [0, 0]
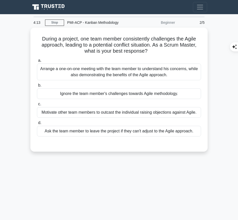
drag, startPoint x: 39, startPoint y: 35, endPoint x: 149, endPoint y: 51, distance: 110.8
click at [149, 51] on h5 "During a project, one team member consistently challenges the Agile approach, l…" at bounding box center [118, 45] width 165 height 19
copy h5 "During a project, one team member consistently challenges the Agile approach, l…"
click at [180, 47] on h5 "During a project, one team member consistently challenges the Agile approach, l…" at bounding box center [118, 45] width 165 height 19
click at [149, 67] on div "Arrange a one-on-one meeting with the team member to understand his concerns, w…" at bounding box center [119, 71] width 164 height 17
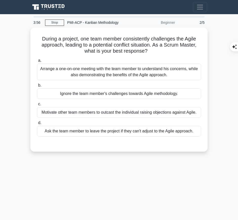
click at [37, 62] on input "a. Arrange a one-on-one meeting with the team member to understand his concerns…" at bounding box center [37, 60] width 0 height 3
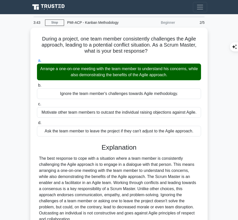
click at [105, 165] on div "The best response to cope with a situation where a team member is consistently …" at bounding box center [119, 188] width 160 height 67
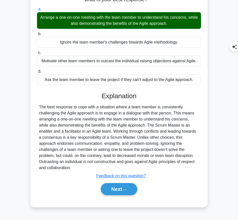
drag, startPoint x: 100, startPoint y: 98, endPoint x: 197, endPoint y: 161, distance: 115.0
click at [197, 161] on div "Explanation The best response to cope with a situation where a team member is c…" at bounding box center [119, 144] width 164 height 105
copy div "Explanation The best response to cope with a situation where a team member is c…"
click at [113, 183] on button "Next" at bounding box center [119, 189] width 36 height 12
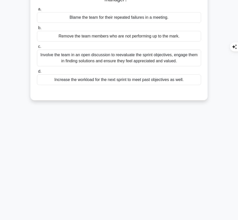
scroll to position [0, 0]
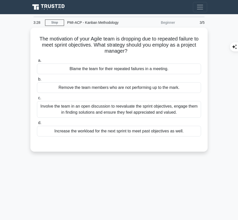
drag, startPoint x: 35, startPoint y: 36, endPoint x: 132, endPoint y: 53, distance: 98.3
click at [132, 53] on div "The motivation of your Agile team is dropping due to repeated failure to meet s…" at bounding box center [118, 90] width 173 height 120
copy h5 "The motivation of your Agile team is dropping due to repeated failure to meet s…"
click at [192, 48] on h5 "The motivation of your Agile team is dropping due to repeated failure to meet s…" at bounding box center [118, 45] width 165 height 19
click at [179, 111] on div "Involve the team in an open discussion to reevaluate the sprint objectives, eng…" at bounding box center [119, 109] width 164 height 17
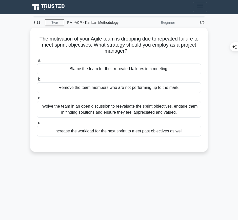
click at [37, 100] on input "c. Involve the team in an open discussion to reevaluate the sprint objectives, …" at bounding box center [37, 97] width 0 height 3
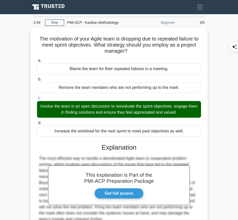
click at [125, 143] on h3 "Explanation" at bounding box center [119, 147] width 158 height 8
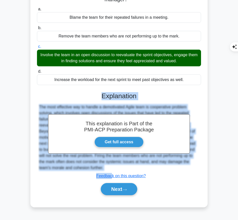
drag, startPoint x: 102, startPoint y: 94, endPoint x: 113, endPoint y: 170, distance: 76.4
click at [113, 170] on div "This explanation is Part of the PMI-ACP Preparation Package Get full access Exp…" at bounding box center [119, 141] width 164 height 111
copy div "Explanation The most effective way to handle a demotivated Agile team is cooper…"
click at [123, 186] on button "Next" at bounding box center [119, 189] width 36 height 12
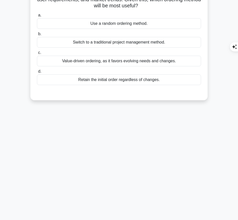
scroll to position [0, 0]
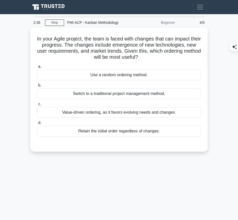
drag, startPoint x: 38, startPoint y: 34, endPoint x: 151, endPoint y: 55, distance: 114.9
click at [151, 55] on div "In your Agile project, the team is faced with changes that can impact their pro…" at bounding box center [118, 90] width 173 height 120
copy h5 "In your Agile project, the team is faced with changes that can impact their pro…"
click at [127, 46] on h5 "In your Agile project, the team is faced with changes that can impact their pro…" at bounding box center [118, 48] width 165 height 25
click at [133, 110] on div "Value-driven ordering, as it favors evolving needs and changes." at bounding box center [119, 112] width 164 height 11
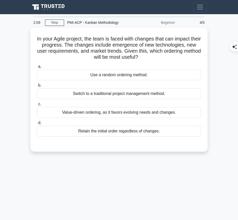
click at [37, 106] on input "c. Value-driven ordering, as it favors evolving needs and changes." at bounding box center [37, 103] width 0 height 3
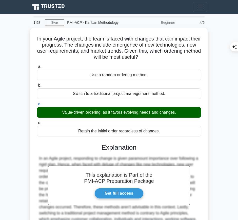
click at [134, 143] on h3 "Explanation" at bounding box center [119, 147] width 158 height 8
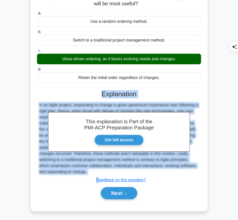
drag, startPoint x: 100, startPoint y: 90, endPoint x: 98, endPoint y: 174, distance: 84.2
click at [98, 174] on div "This explanation is Part of the PMI-ACP Preparation Package Get full access Exp…" at bounding box center [119, 142] width 164 height 117
copy div "Explanation In an Agile project, responding to change is given paramount import…"
click at [120, 189] on button "Next" at bounding box center [119, 193] width 36 height 12
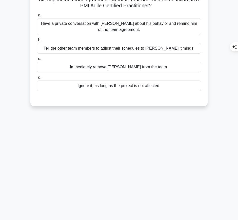
scroll to position [0, 0]
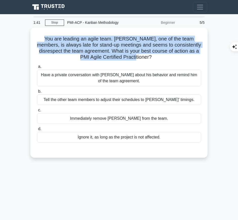
drag, startPoint x: 39, startPoint y: 36, endPoint x: 143, endPoint y: 59, distance: 106.4
click at [143, 59] on h5 "You are leading an agile team. James, one of the team members, is always late f…" at bounding box center [118, 48] width 165 height 25
copy h5 "You are leading an agile team. James, one of the team members, is always late f…"
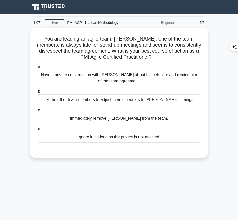
click at [135, 77] on div "Have a private conversation with James about his behavior and remind him of the…" at bounding box center [119, 78] width 164 height 17
click at [37, 68] on input "a. Have a private conversation with James about his behavior and remind him of …" at bounding box center [37, 66] width 0 height 3
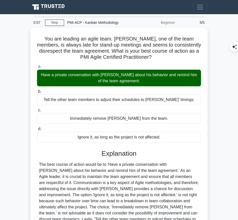
click at [88, 181] on div "The best course of action would be to 'Have a private conversation with James a…" at bounding box center [119, 197] width 160 height 73
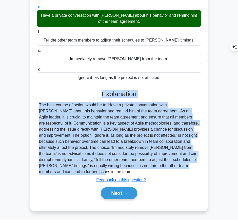
drag, startPoint x: 102, startPoint y: 93, endPoint x: 67, endPoint y: 172, distance: 87.4
click at [67, 172] on div "Explanation Submit feedback Feedback on this question? Next" at bounding box center [119, 145] width 164 height 111
copy div "Explanation The best course of action would be to 'Have a private conversation …"
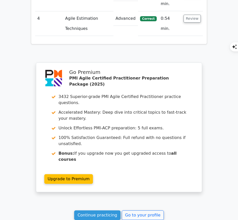
scroll to position [721, 0]
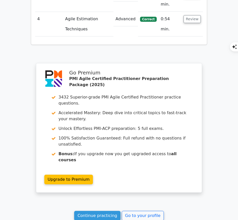
click at [116, 211] on link "Continue practicing" at bounding box center [97, 216] width 46 height 10
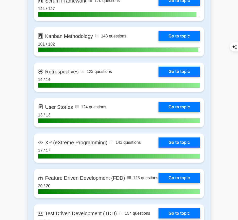
scroll to position [930, 0]
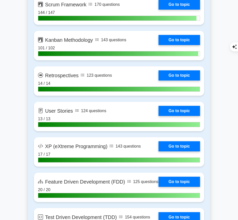
click at [199, 36] on link "Go to topic" at bounding box center [178, 40] width 41 height 10
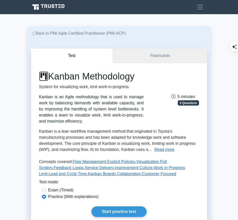
click at [134, 58] on link "Flashcards" at bounding box center [160, 56] width 94 height 14
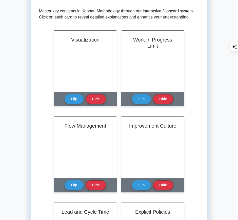
scroll to position [95, 0]
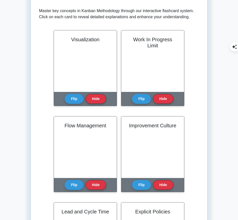
click at [76, 98] on button "Flip" at bounding box center [73, 99] width 19 height 10
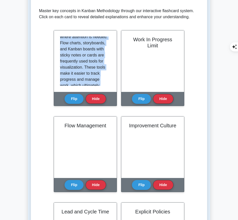
scroll to position [100, 0]
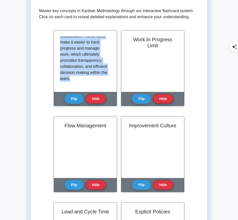
drag, startPoint x: 60, startPoint y: 37, endPoint x: 105, endPoint y: 82, distance: 63.9
click at [105, 82] on div "Visualization is a key concept in the Kanban Methodology. It involves represent…" at bounding box center [85, 60] width 51 height 49
copy p "Visualization is a key concept in the Kanban Methodology. It involves represent…"
click at [142, 99] on button "Flip" at bounding box center [141, 99] width 19 height 10
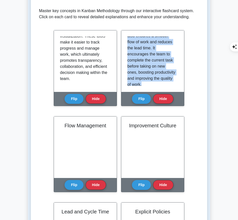
scroll to position [94, 0]
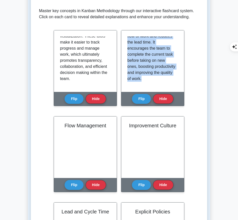
drag, startPoint x: 127, startPoint y: 36, endPoint x: 175, endPoint y: 85, distance: 68.7
click at [175, 85] on div "Work In Progress (WIP) Limit is a rule that limits the maximum amount of work i…" at bounding box center [152, 60] width 63 height 61
copy p "Work In Progress (WIP) Limit is a rule that limits the maximum amount of work i…"
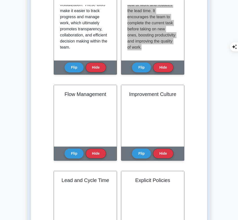
scroll to position [127, 0]
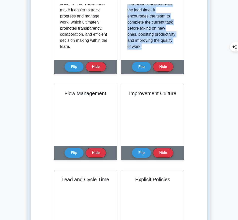
click at [75, 150] on button "Flip" at bounding box center [73, 153] width 19 height 10
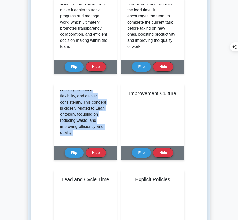
scroll to position [100, 0]
drag, startPoint x: 60, startPoint y: 90, endPoint x: 102, endPoint y: 143, distance: 67.5
click at [102, 143] on div "Flow Management is about understanding and managing the work cycle. It includes…" at bounding box center [85, 114] width 63 height 61
copy div "Flow Management is about understanding and managing the work cycle. It includes…"
click at [140, 149] on button "Flip" at bounding box center [141, 153] width 19 height 10
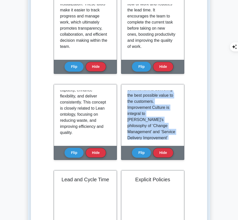
scroll to position [131, 0]
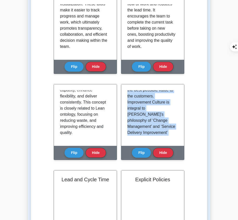
drag, startPoint x: 127, startPoint y: 89, endPoint x: 169, endPoint y: 146, distance: 71.1
click at [169, 146] on div "Improvement Culture Flip Hide" at bounding box center [152, 122] width 63 height 76
copy div "The concept of Improvement Culture is centered around continuous improvement an…"
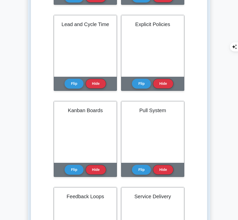
scroll to position [282, 0]
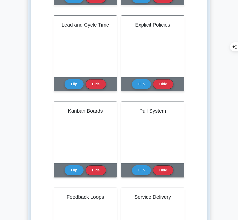
click at [73, 83] on button "Flip" at bounding box center [73, 84] width 19 height 10
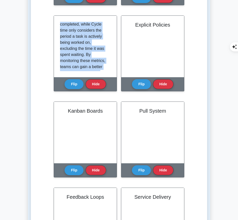
scroll to position [119, 0]
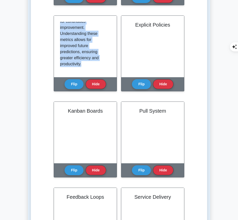
drag, startPoint x: 60, startPoint y: 23, endPoint x: 98, endPoint y: 65, distance: 56.6
click at [98, 65] on div "Lead and Cycle Time are crucial metrics in understanding the efficiency of a Ka…" at bounding box center [85, 46] width 51 height 49
copy p "Lead and Cycle Time are crucial metrics in understanding the efficiency of a Ka…"
click at [143, 80] on button "Flip" at bounding box center [141, 84] width 19 height 10
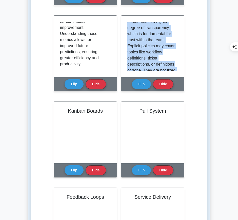
scroll to position [88, 0]
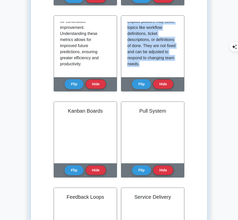
drag, startPoint x: 127, startPoint y: 22, endPoint x: 173, endPoint y: 70, distance: 65.8
click at [173, 70] on div "The Explicit Policies principle involves making the rules of the Kanban process…" at bounding box center [152, 46] width 63 height 61
copy p "The Explicit Policies principle involves making the rules of the Kanban process…"
click at [74, 168] on button "Flip" at bounding box center [73, 170] width 19 height 10
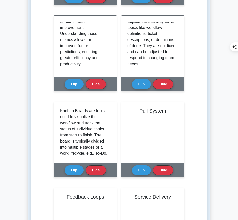
click at [60, 110] on p "Kanban Boards are tools used to visualize the workflow and track the status of …" at bounding box center [84, 178] width 49 height 140
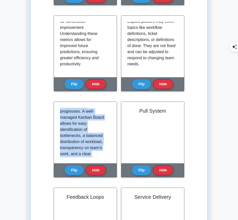
scroll to position [94, 0]
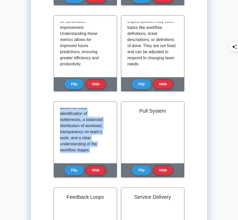
drag, startPoint x: 60, startPoint y: 108, endPoint x: 109, endPoint y: 158, distance: 69.8
click at [109, 158] on div "Kanban Boards are tools used to visualize the workflow and track the status of …" at bounding box center [85, 132] width 63 height 61
copy p "Kanban Boards are tools used to visualize the workflow and track the status of …"
click at [137, 168] on button "Flip" at bounding box center [141, 170] width 19 height 10
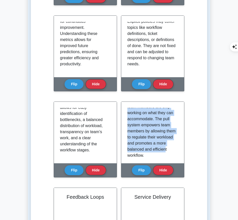
scroll to position [88, 0]
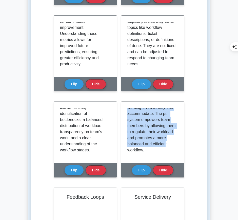
drag, startPoint x: 127, startPoint y: 107, endPoint x: 169, endPoint y: 156, distance: 65.1
click at [169, 156] on div "The Pull System is a cornerstone of [GEOGRAPHIC_DATA]. In contrast to tradition…" at bounding box center [152, 132] width 63 height 61
copy p "The Pull System is a cornerstone of [GEOGRAPHIC_DATA]. In contrast to tradition…"
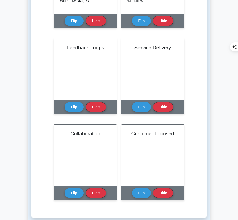
scroll to position [430, 0]
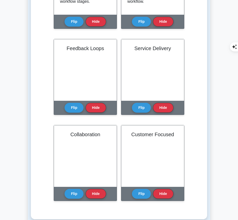
click at [75, 104] on button "Flip" at bounding box center [73, 108] width 19 height 10
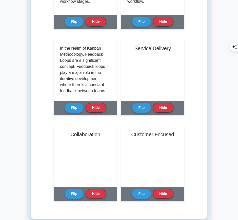
click at [59, 39] on div "In the realm of Kanban Methodology, Feedback Loops are a significant concept. F…" at bounding box center [85, 69] width 63 height 61
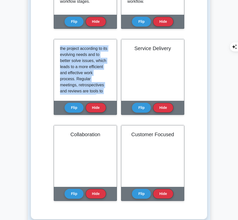
scroll to position [131, 0]
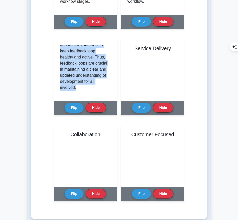
drag, startPoint x: 60, startPoint y: 46, endPoint x: 95, endPoint y: 90, distance: 55.9
click at [95, 90] on div "In the realm of Kanban Methodology, Feedback Loops are a significant concept. F…" at bounding box center [85, 69] width 51 height 49
copy p "In the realm of Kanban Methodology, Feedback Loops are a significant concept. F…"
click at [76, 107] on button "Flip" at bounding box center [73, 108] width 19 height 10
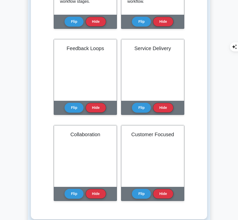
click at [76, 107] on button "Flip" at bounding box center [73, 108] width 19 height 10
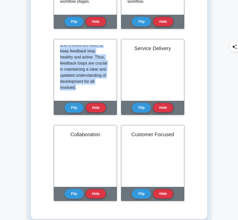
click at [145, 103] on button "Flip" at bounding box center [141, 108] width 19 height 10
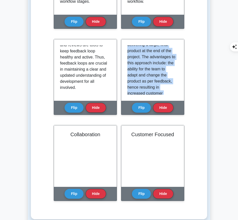
scroll to position [100, 0]
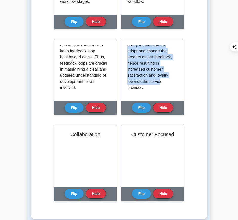
drag, startPoint x: 127, startPoint y: 46, endPoint x: 156, endPoint y: 89, distance: 51.4
click at [156, 89] on div "Service Delivery is a key Kanban concept, it refers to the process of providing…" at bounding box center [152, 69] width 51 height 49
copy p "Service Delivery is a key Kanban concept, it refers to the process of providing…"
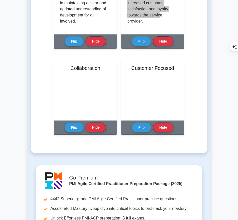
scroll to position [500, 0]
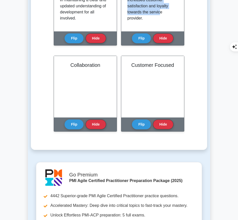
click at [71, 119] on button "Flip" at bounding box center [73, 124] width 19 height 10
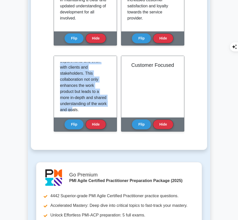
scroll to position [113, 0]
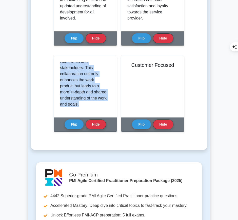
drag, startPoint x: 60, startPoint y: 63, endPoint x: 101, endPoint y: 110, distance: 62.2
click at [101, 110] on div "Collaboration is another central principle of Kanban. It's a simple belief that…" at bounding box center [85, 86] width 63 height 61
click at [139, 119] on button "Flip" at bounding box center [141, 124] width 19 height 10
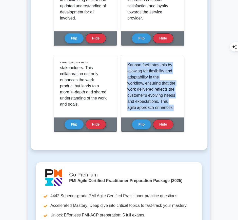
scroll to position [70, 0]
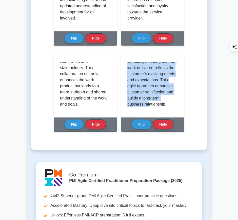
drag, startPoint x: 126, startPoint y: 60, endPoint x: 176, endPoint y: 111, distance: 70.6
click at [176, 111] on div "The principle of being Customer Focused is integral to [GEOGRAPHIC_DATA]. The p…" at bounding box center [152, 86] width 63 height 61
